Goal: Information Seeking & Learning: Check status

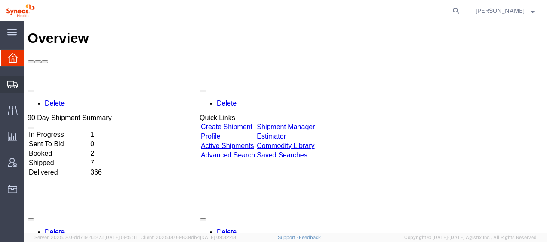
click at [0, 0] on span "Shipment Manager" at bounding box center [0, 0] width 0 height 0
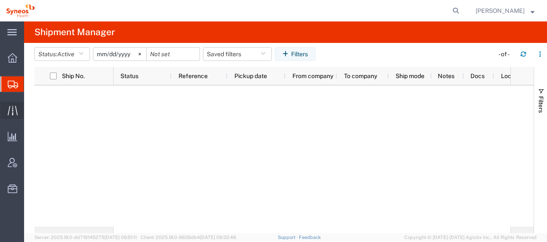
click at [30, 107] on span "Traffic" at bounding box center [27, 110] width 6 height 17
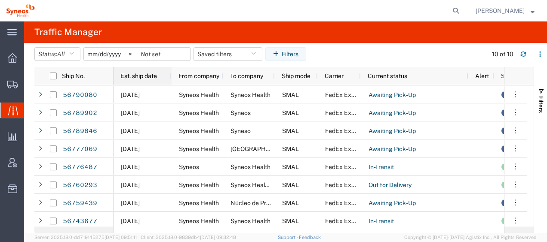
click at [154, 75] on span "Est. ship date" at bounding box center [138, 76] width 37 height 7
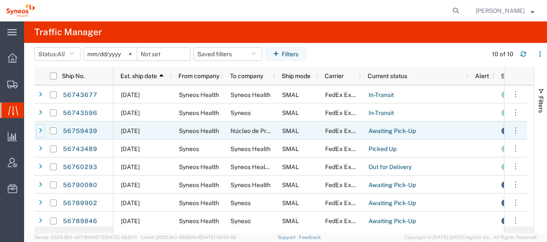
click at [40, 131] on icon at bounding box center [40, 131] width 3 height 6
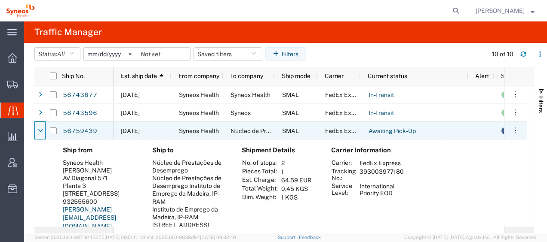
click at [40, 131] on icon at bounding box center [40, 131] width 5 height 6
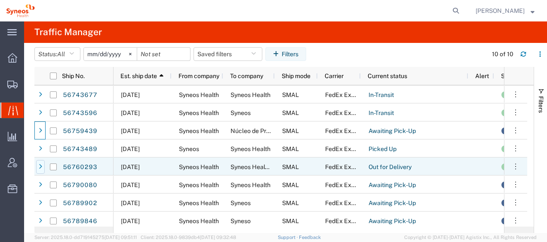
click at [40, 166] on icon at bounding box center [40, 167] width 3 height 6
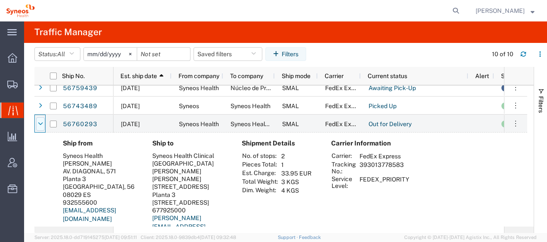
scroll to position [43, 0]
click at [40, 125] on icon at bounding box center [40, 124] width 5 height 6
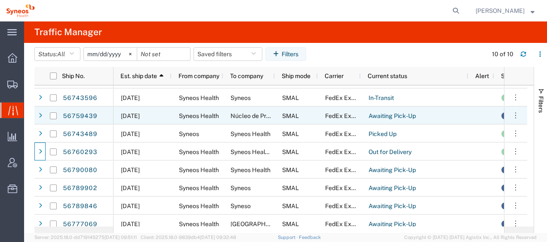
scroll to position [0, 0]
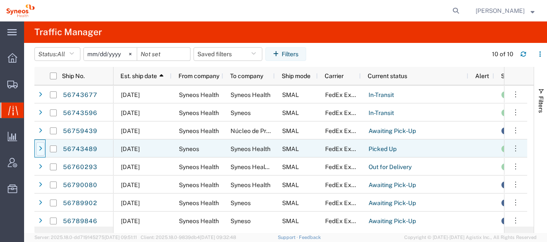
click at [39, 150] on icon at bounding box center [40, 149] width 3 height 6
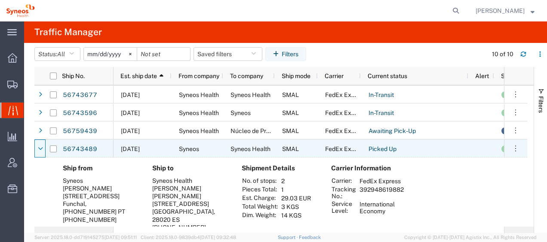
click at [40, 149] on icon at bounding box center [40, 149] width 5 height 6
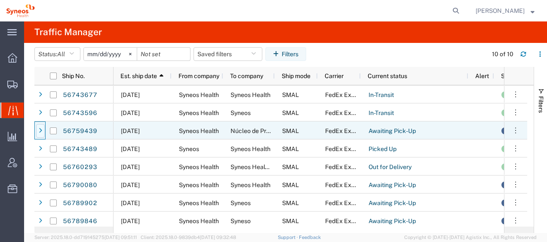
click at [41, 133] on icon at bounding box center [40, 131] width 3 height 6
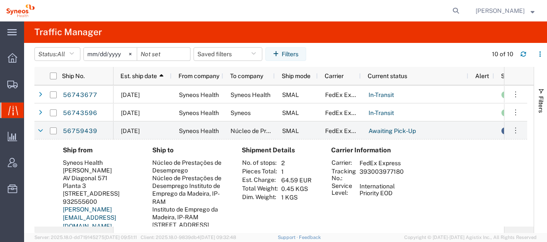
drag, startPoint x: 359, startPoint y: 171, endPoint x: 401, endPoint y: 173, distance: 42.1
click at [401, 173] on td "393003977180" at bounding box center [381, 175] width 50 height 15
drag, startPoint x: 401, startPoint y: 173, endPoint x: 395, endPoint y: 172, distance: 6.1
copy td "393003977180"
click at [42, 130] on icon at bounding box center [40, 131] width 5 height 6
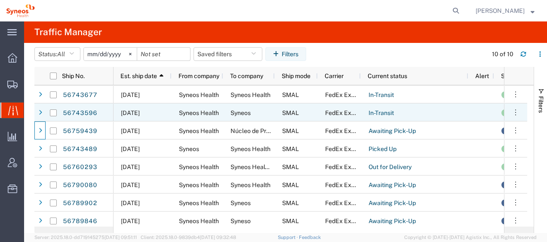
click at [39, 116] on div at bounding box center [40, 113] width 9 height 14
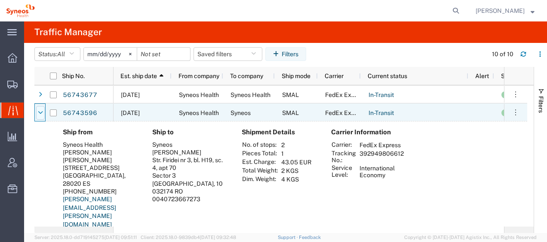
click at [39, 116] on icon at bounding box center [40, 113] width 5 height 6
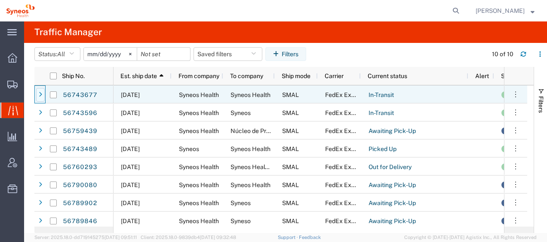
click at [43, 92] on div at bounding box center [40, 95] width 9 height 14
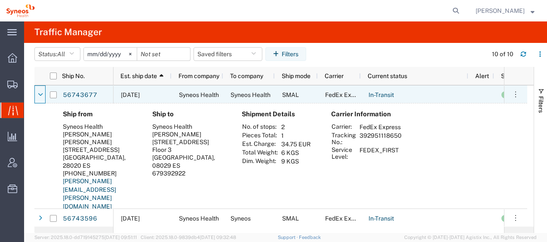
click at [43, 92] on div at bounding box center [40, 95] width 9 height 14
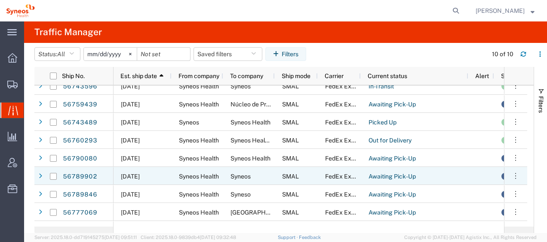
scroll to position [39, 0]
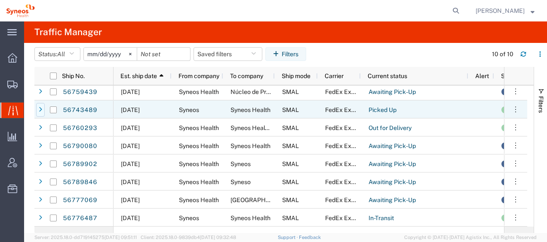
click at [40, 114] on div at bounding box center [40, 110] width 9 height 14
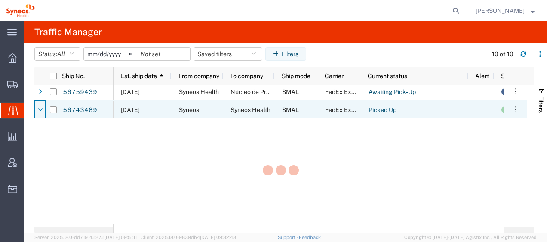
scroll to position [39, 0]
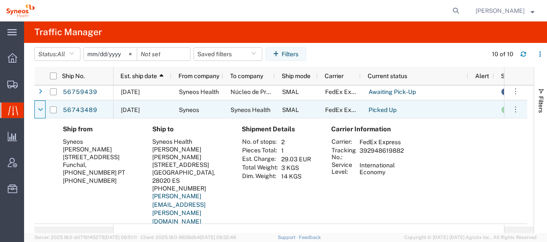
click at [40, 114] on div at bounding box center [40, 110] width 9 height 14
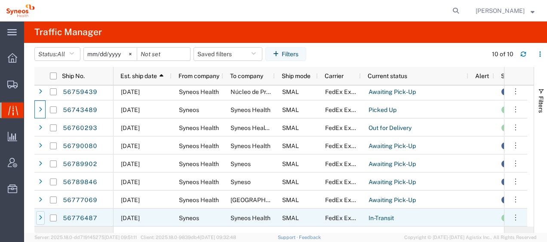
click at [41, 218] on icon at bounding box center [40, 218] width 3 height 6
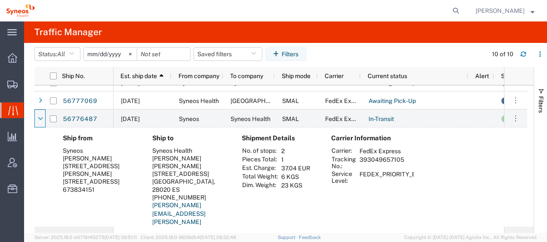
scroll to position [144, 0]
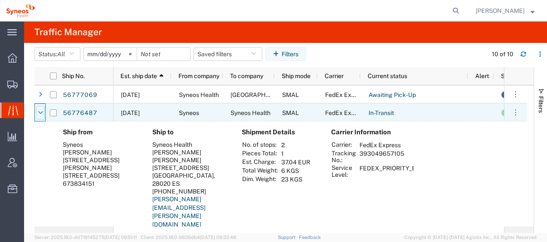
click at [40, 116] on div at bounding box center [40, 113] width 9 height 14
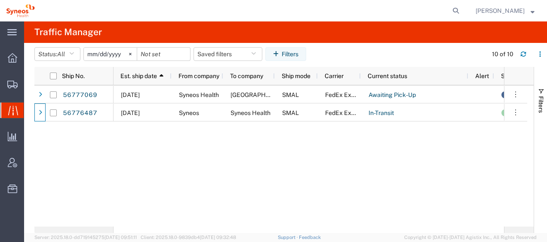
scroll to position [39, 0]
